Goal: Task Accomplishment & Management: Use online tool/utility

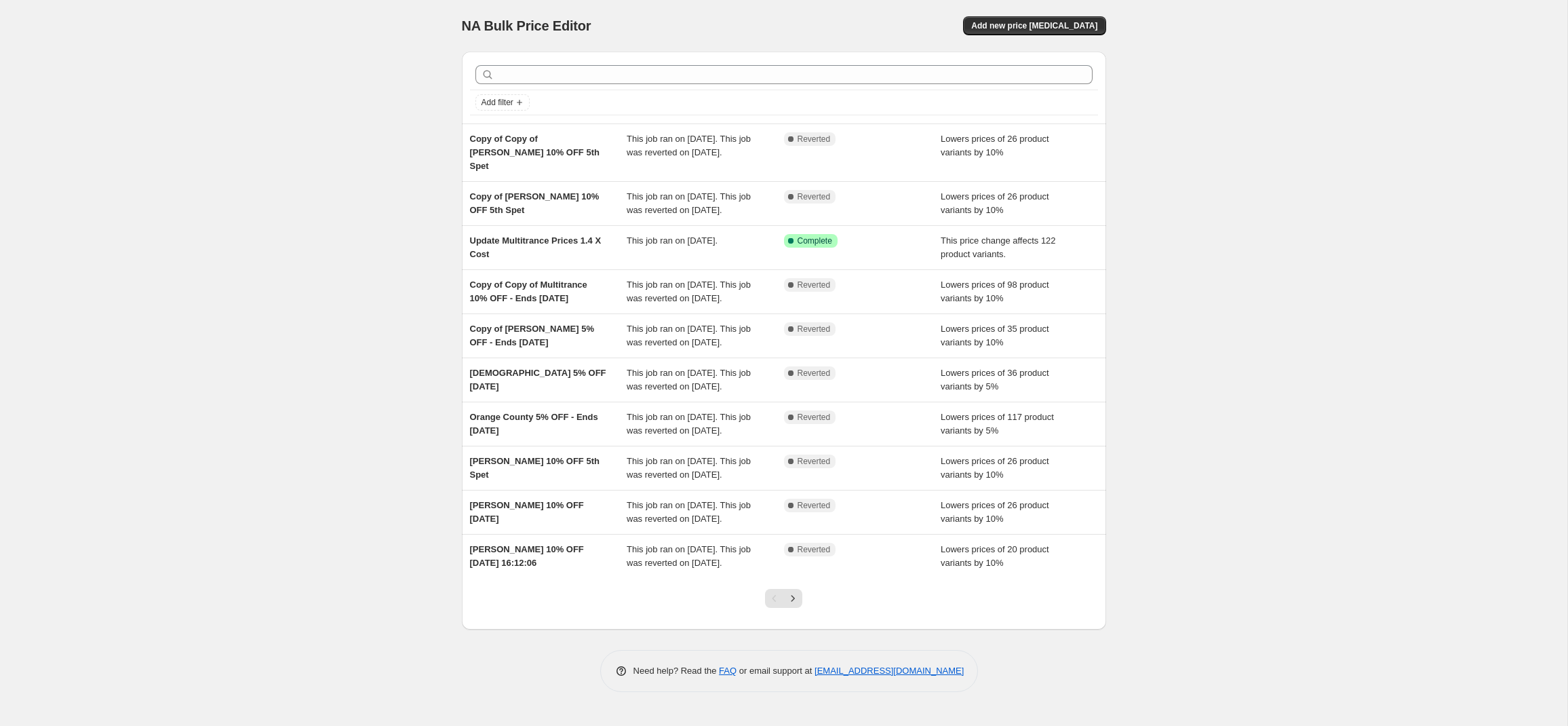
scroll to position [95, 0]
click at [795, 605] on icon "Next" at bounding box center [792, 598] width 13 height 13
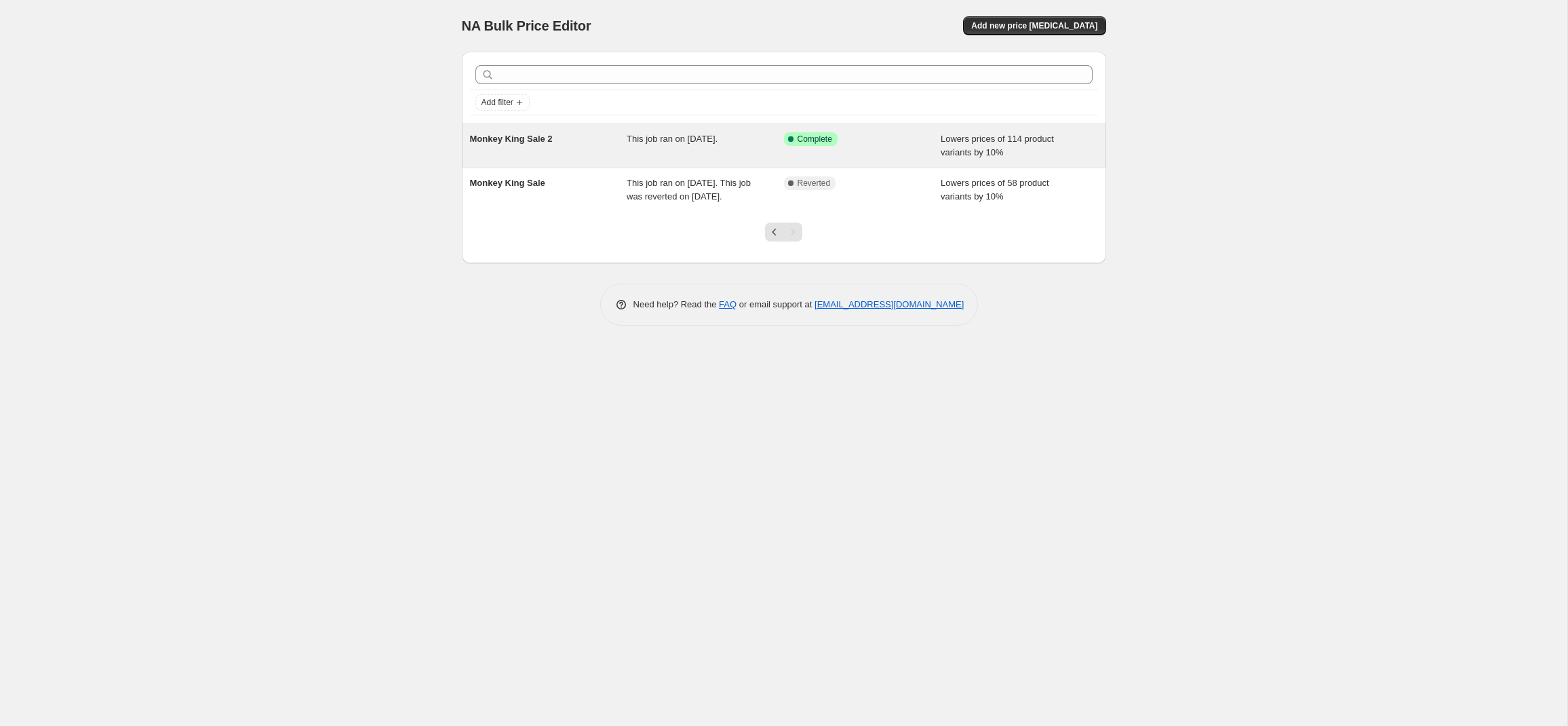
click at [509, 135] on span "Monkey King Sale 2" at bounding box center [511, 138] width 83 height 10
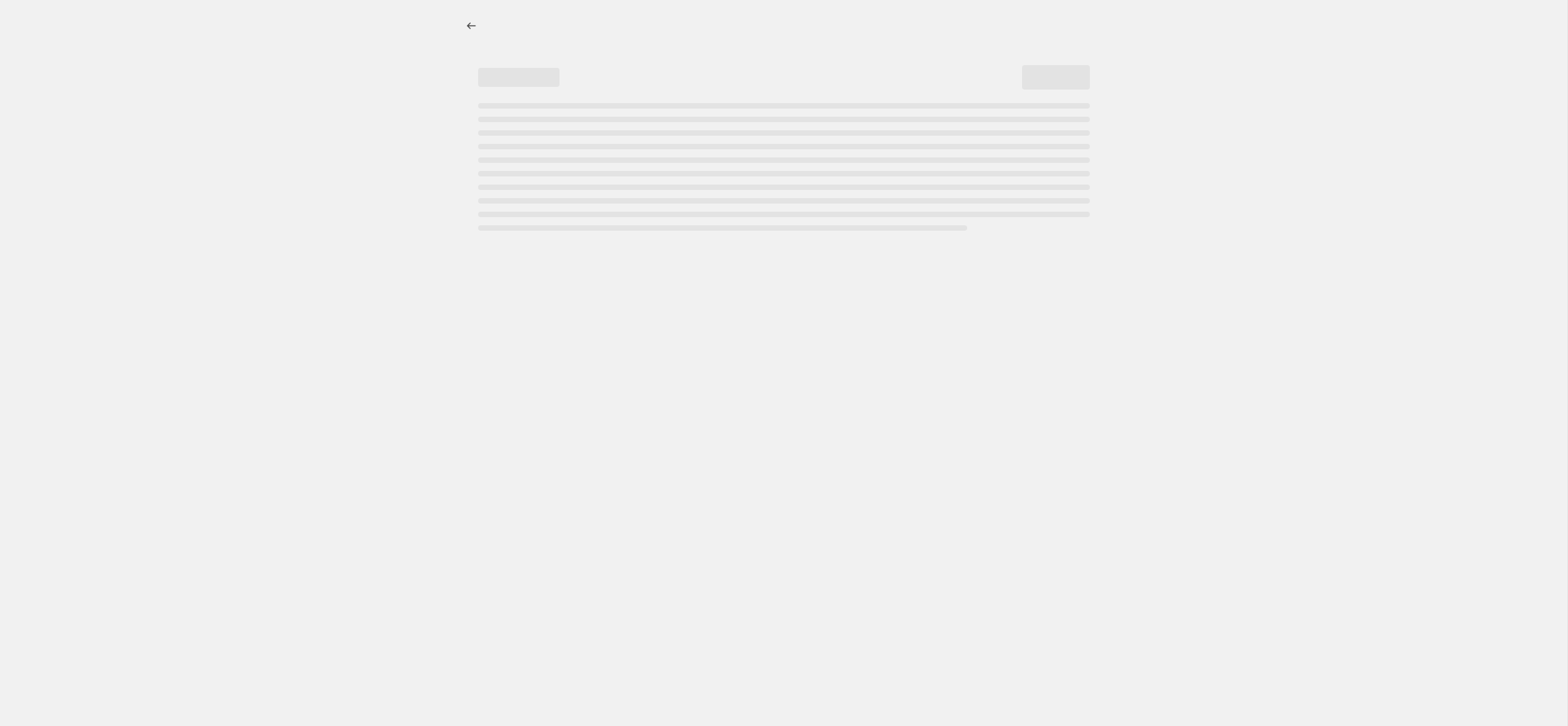
select select "percentage"
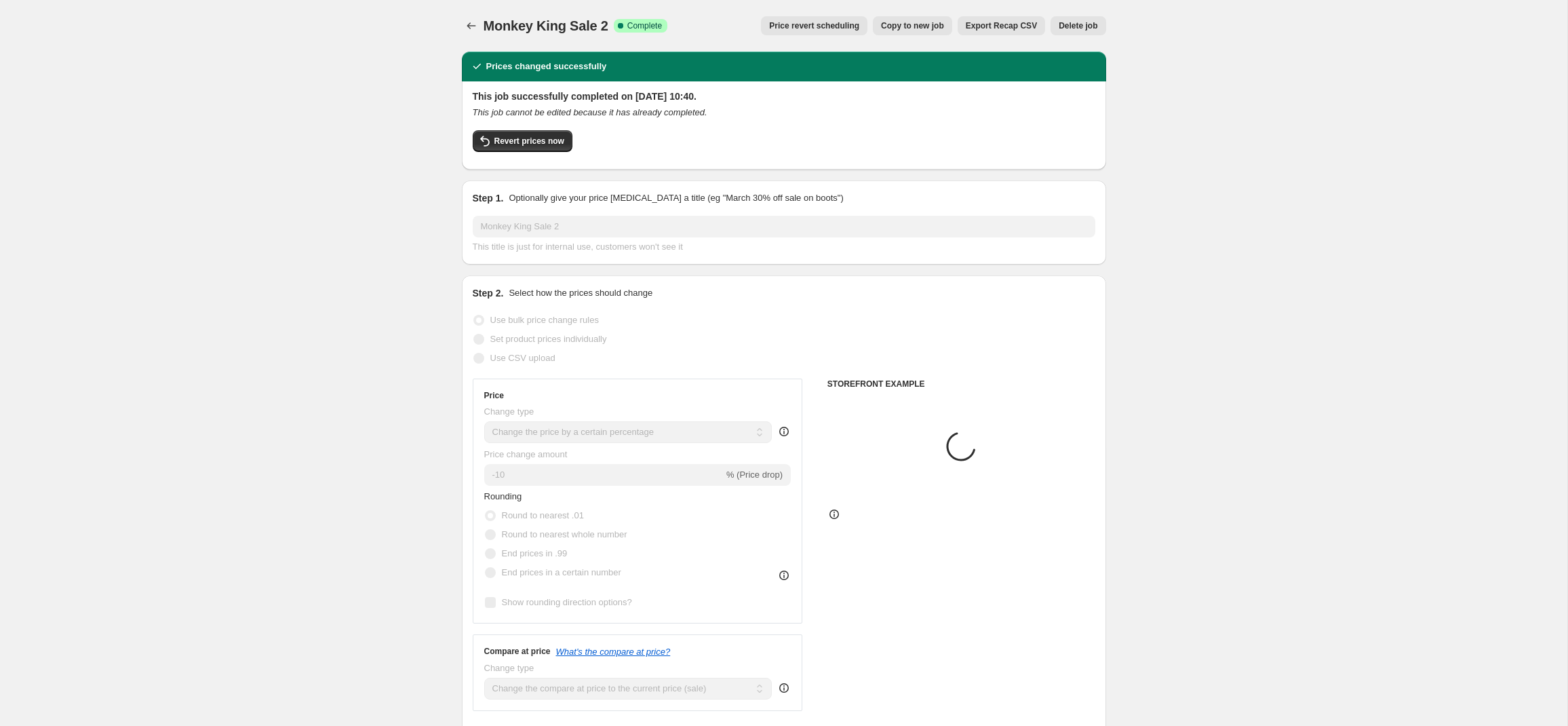
select select "collection"
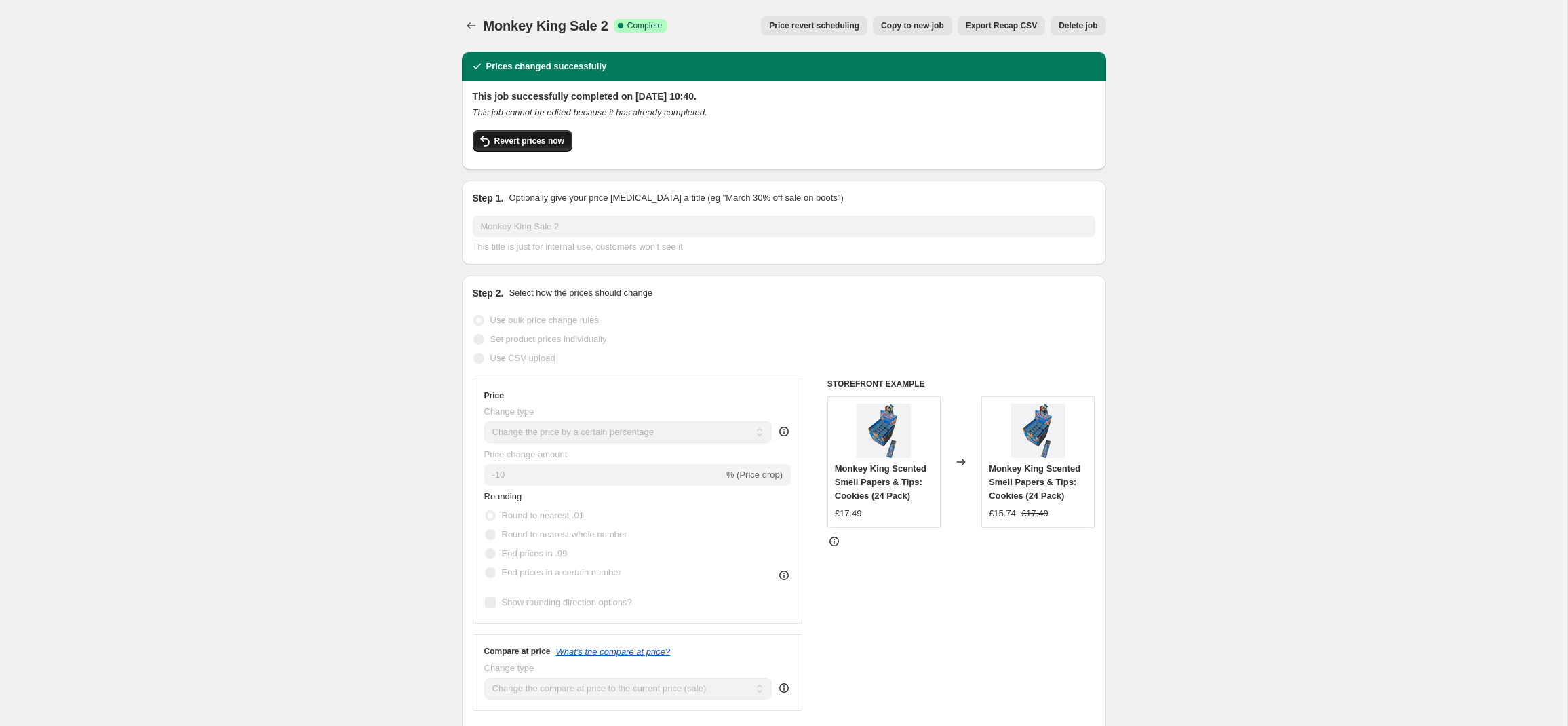
click at [522, 141] on span "Revert prices now" at bounding box center [529, 141] width 69 height 11
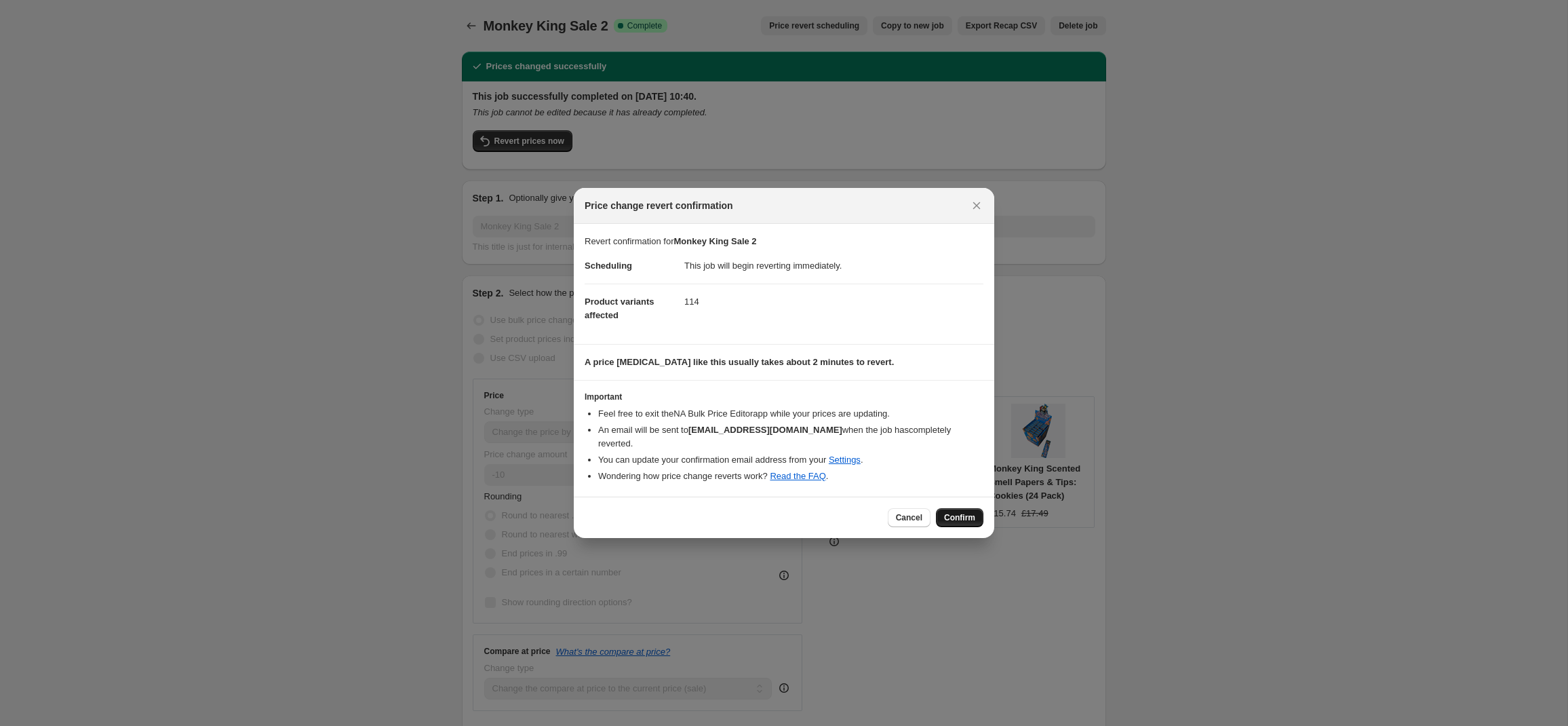
click at [955, 512] on span "Confirm" at bounding box center [959, 517] width 31 height 11
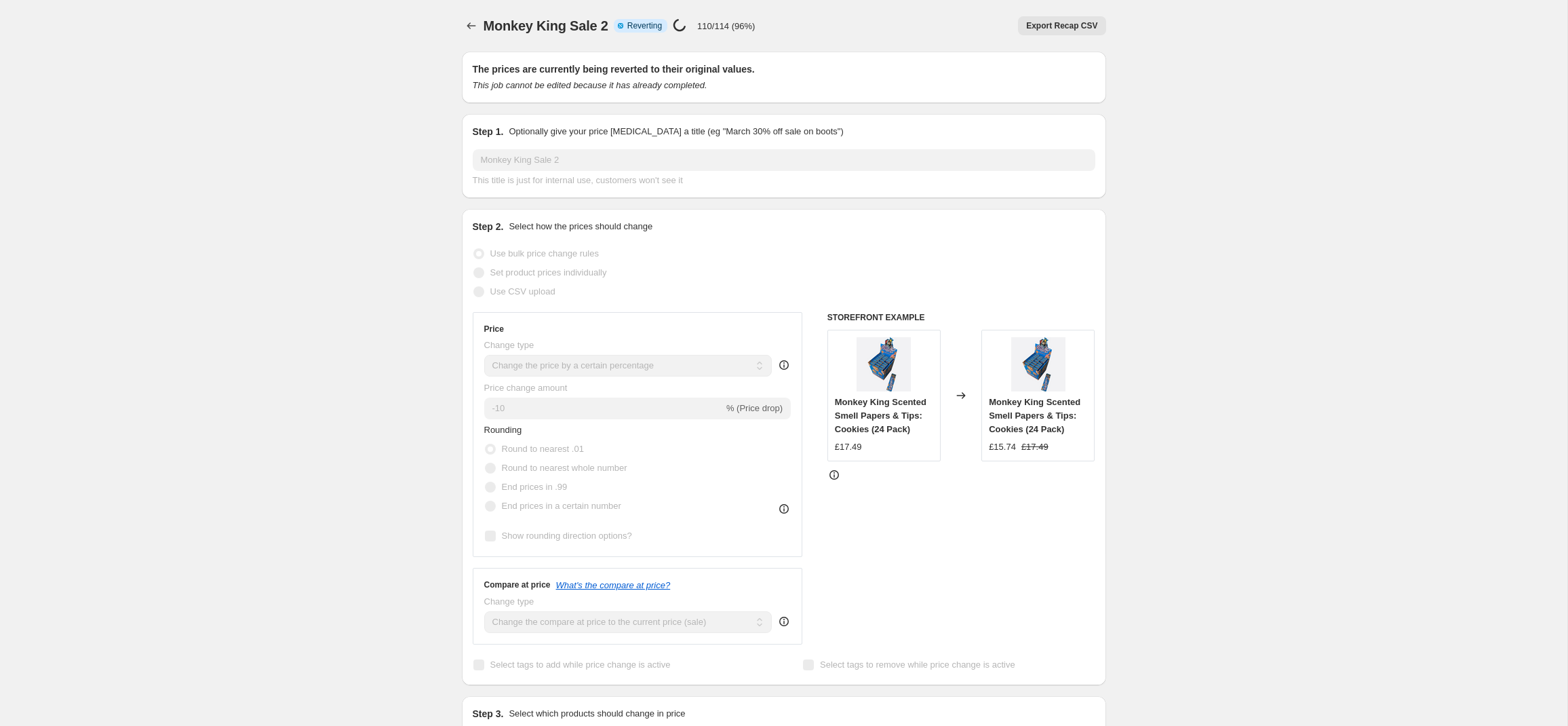
select select "percentage"
select select "collection"
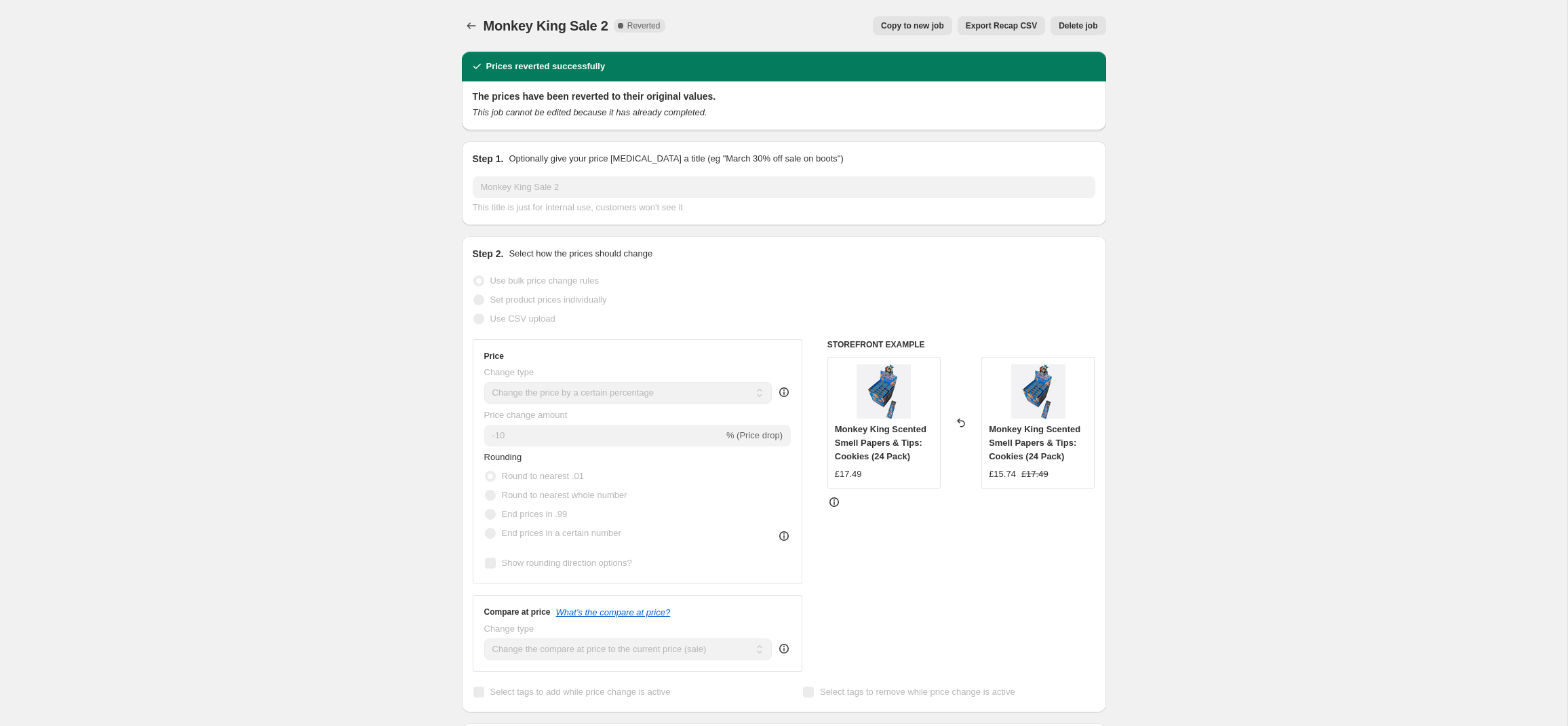
click at [466, 24] on icon "Price change jobs" at bounding box center [471, 25] width 13 height 13
